Goal: Task Accomplishment & Management: Manage account settings

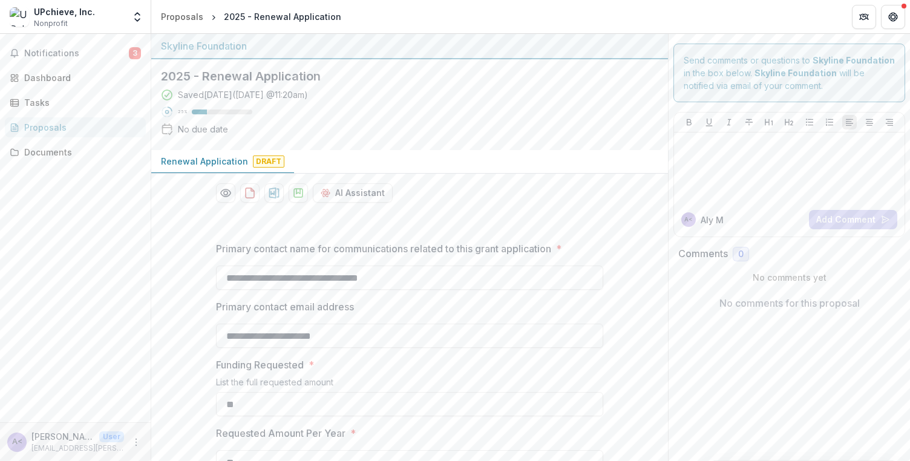
click at [60, 10] on div "UPchieve, Inc." at bounding box center [64, 11] width 61 height 13
click at [123, 10] on div "UPchieve, Inc. Nonprofit" at bounding box center [67, 17] width 114 height 24
click at [131, 10] on button "Open entity switcher" at bounding box center [137, 17] width 17 height 24
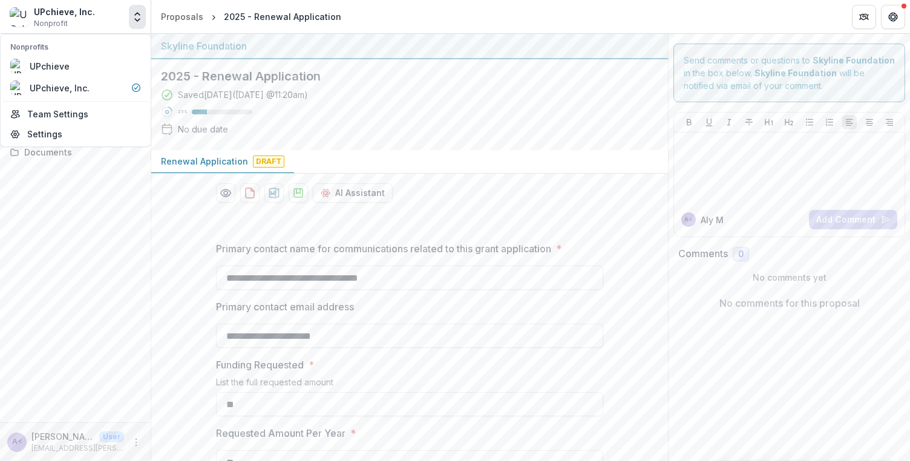
click at [79, 214] on div "Notifications 3 Dashboard Tasks Proposals Documents" at bounding box center [75, 228] width 151 height 388
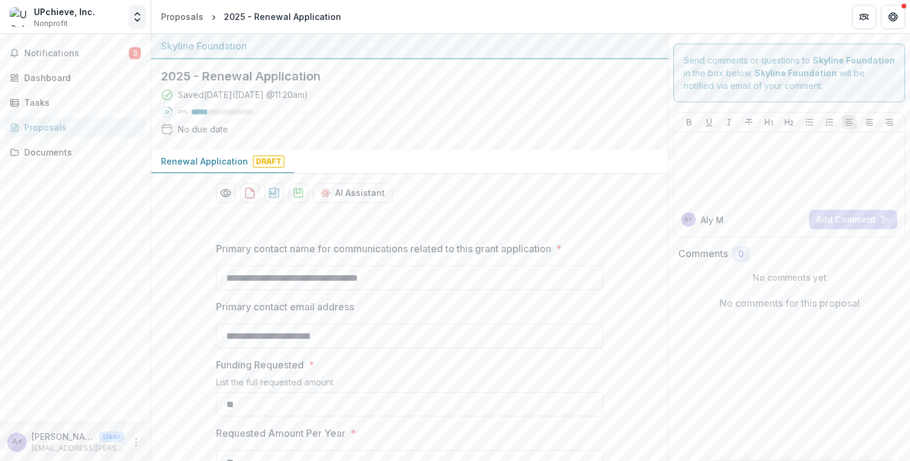
click at [134, 13] on icon "Open entity switcher" at bounding box center [137, 17] width 12 height 12
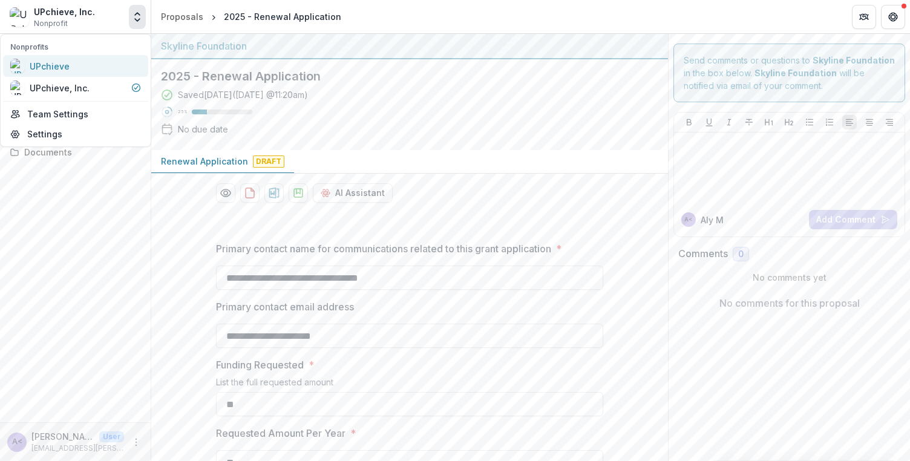
click at [85, 70] on div "UPchieve" at bounding box center [75, 66] width 131 height 15
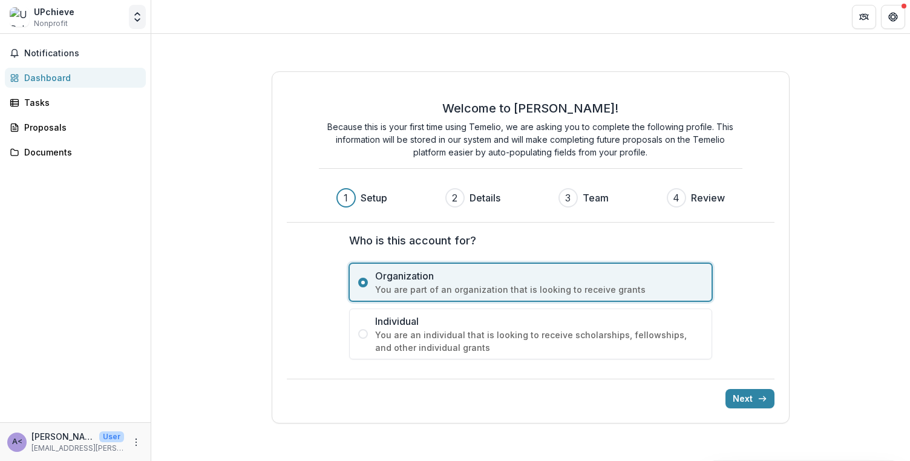
click at [139, 12] on icon "Open entity switcher" at bounding box center [137, 17] width 12 height 12
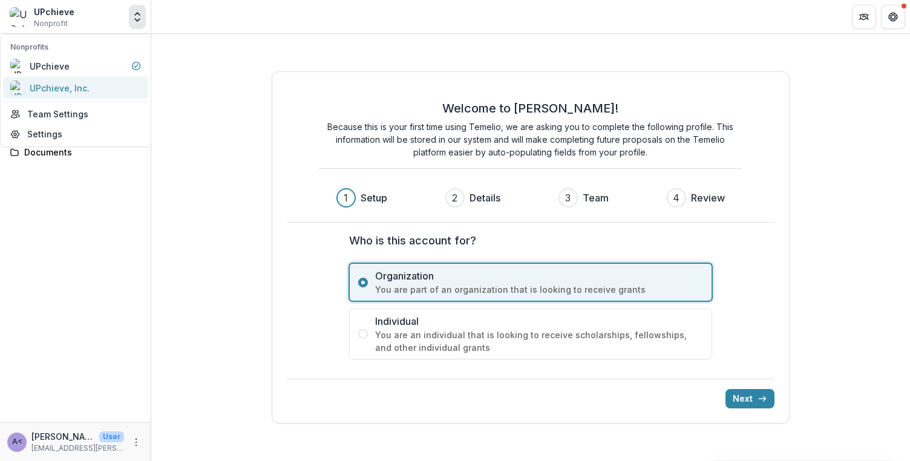
click at [98, 87] on div "UPchieve, Inc." at bounding box center [75, 87] width 131 height 15
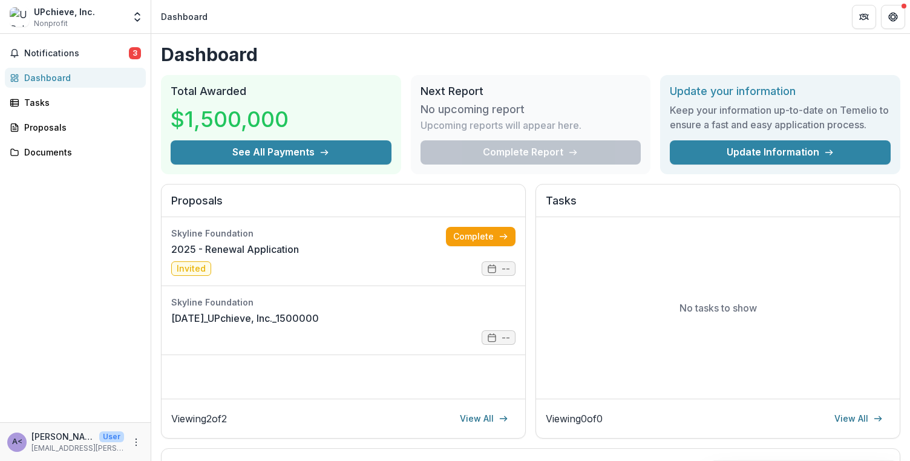
click at [86, 230] on div "Notifications 3 Dashboard Tasks Proposals Documents" at bounding box center [75, 228] width 151 height 388
click at [137, 444] on icon "More" at bounding box center [136, 442] width 10 height 10
click at [202, 423] on link "Settings" at bounding box center [215, 416] width 129 height 20
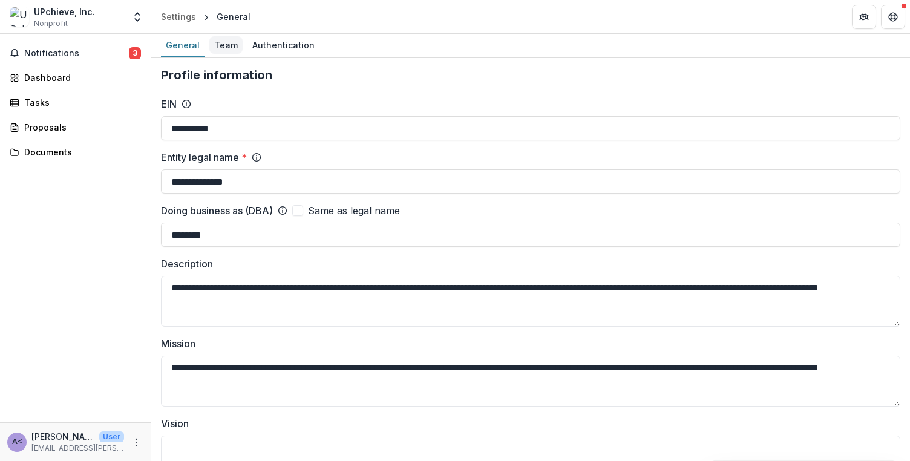
click at [222, 49] on div "Team" at bounding box center [225, 45] width 33 height 18
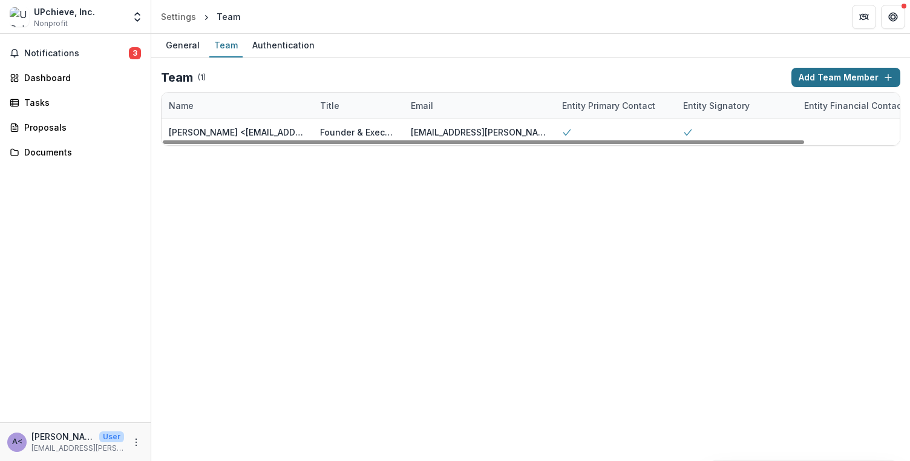
click at [837, 80] on button "Add Team Member" at bounding box center [845, 77] width 109 height 19
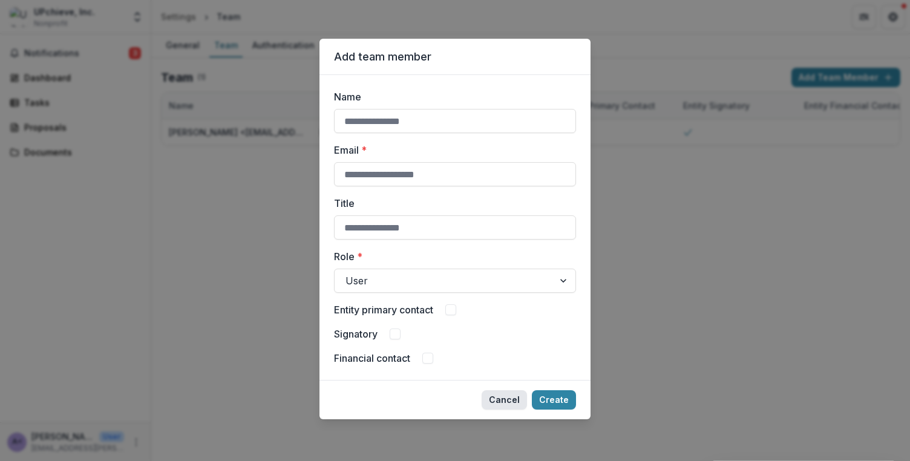
click at [515, 405] on button "Cancel" at bounding box center [503, 399] width 45 height 19
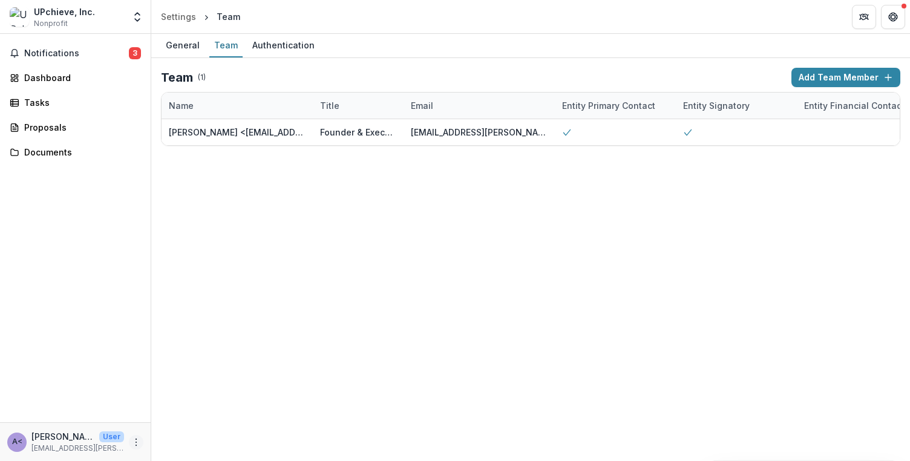
click at [137, 438] on icon "More" at bounding box center [136, 442] width 10 height 10
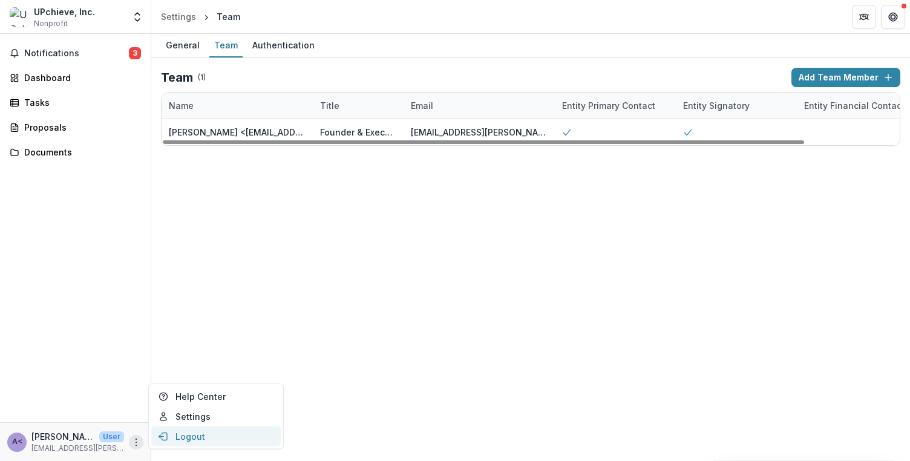
click at [207, 445] on button "Logout" at bounding box center [215, 436] width 129 height 20
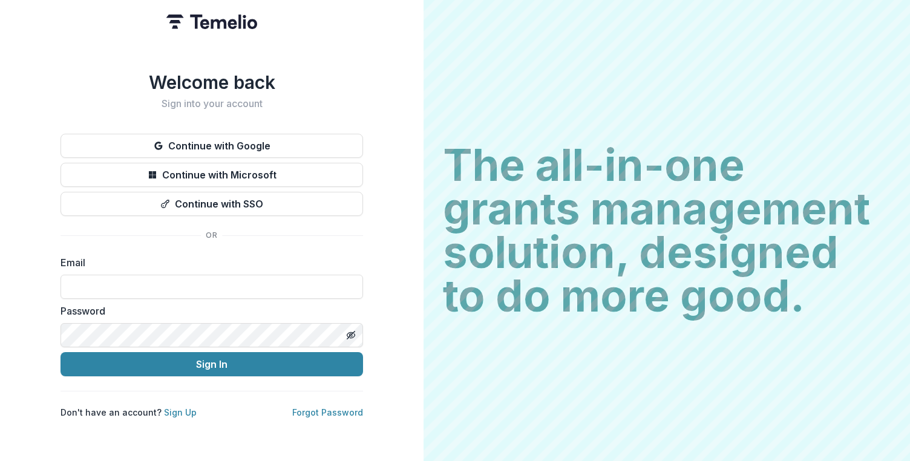
click at [241, 299] on form "Email Password Sign In" at bounding box center [211, 315] width 302 height 121
click at [241, 285] on input at bounding box center [211, 287] width 302 height 24
type input "**********"
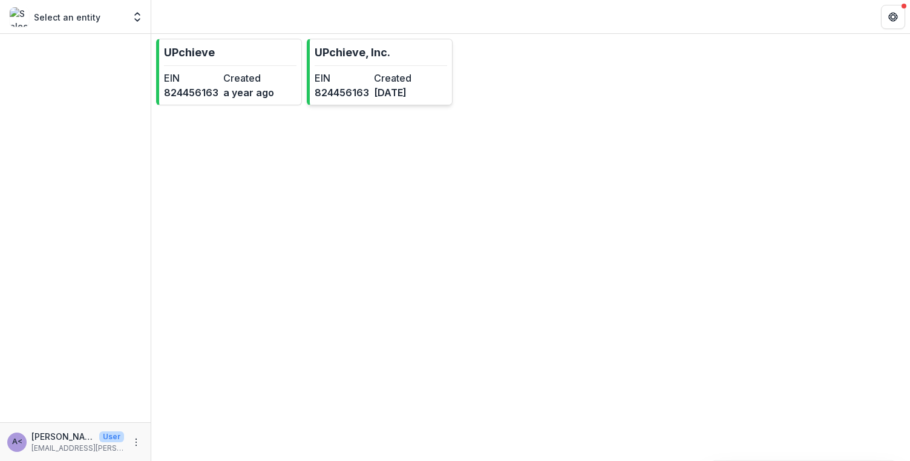
click at [424, 91] on dd "7 months ago" at bounding box center [401, 92] width 54 height 15
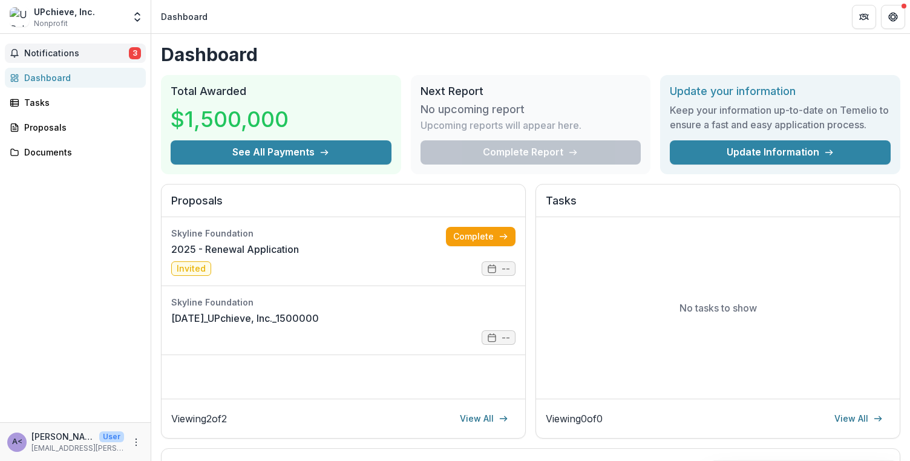
click at [109, 46] on button "Notifications 3" at bounding box center [75, 53] width 141 height 19
click at [127, 218] on div "Notifications 3 Unread 3 Archived LD Lisa Dinh created submission 2025 - Renewa…" at bounding box center [75, 228] width 151 height 388
